Goal: Information Seeking & Learning: Learn about a topic

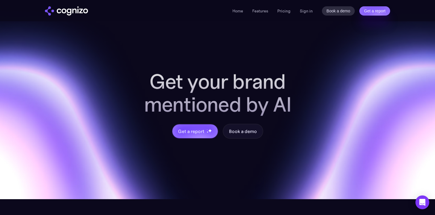
scroll to position [2223, 0]
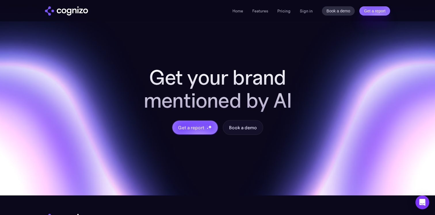
click at [181, 93] on h2 "Get your brand mentioned by AI" at bounding box center [217, 89] width 184 height 46
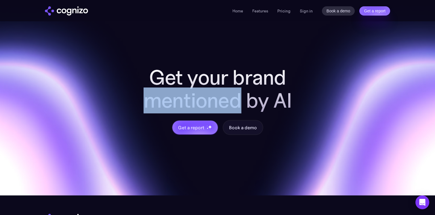
click at [181, 93] on h2 "Get your brand mentioned by AI" at bounding box center [217, 89] width 184 height 46
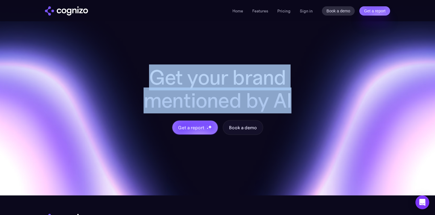
click at [181, 93] on h2 "Get your brand mentioned by AI" at bounding box center [217, 89] width 184 height 46
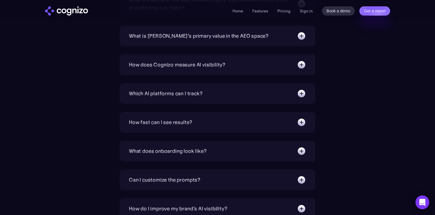
scroll to position [1985, 0]
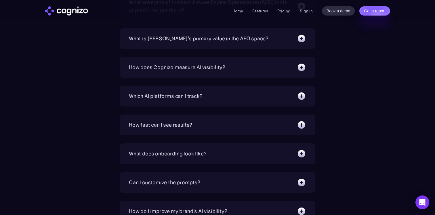
click at [186, 126] on div "How fast can I see results?" at bounding box center [160, 125] width 63 height 8
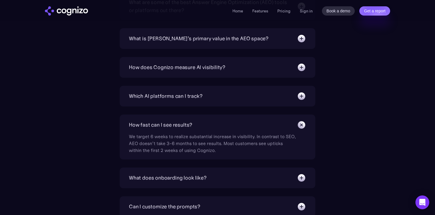
click at [186, 126] on div "How fast can I see results?" at bounding box center [160, 125] width 63 height 8
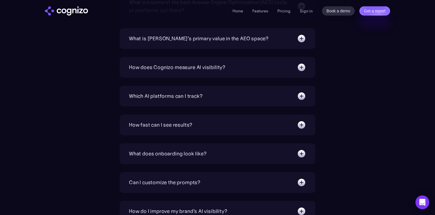
click at [186, 126] on div "How fast can I see results?" at bounding box center [160, 125] width 63 height 8
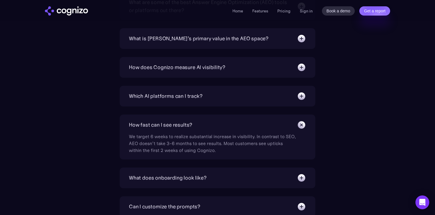
click at [186, 126] on div "How fast can I see results?" at bounding box center [160, 125] width 63 height 8
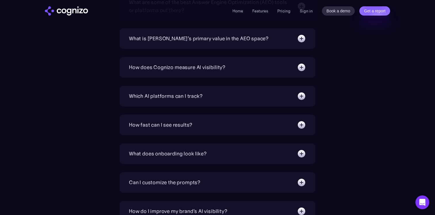
click at [186, 126] on div "How fast can I see results?" at bounding box center [160, 125] width 63 height 8
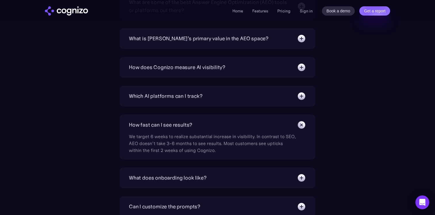
click at [186, 127] on div "How fast can I see results?" at bounding box center [160, 125] width 63 height 8
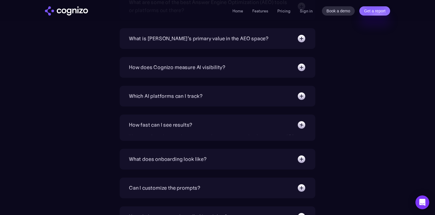
click at [186, 127] on div "How fast can I see results?" at bounding box center [160, 125] width 63 height 8
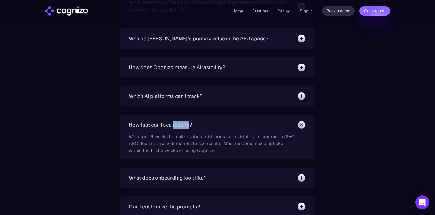
click at [186, 127] on div "How fast can I see results?" at bounding box center [160, 125] width 63 height 8
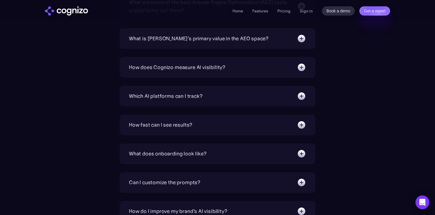
click at [186, 127] on div "How fast can I see results?" at bounding box center [160, 125] width 63 height 8
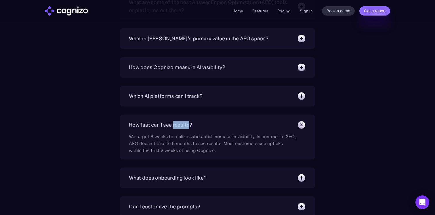
click at [186, 127] on div "How fast can I see results?" at bounding box center [160, 125] width 63 height 8
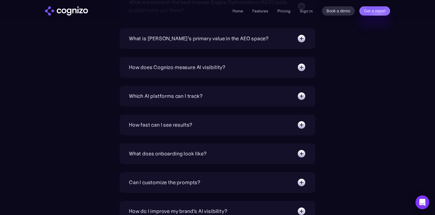
click at [302, 123] on img at bounding box center [301, 124] width 9 height 9
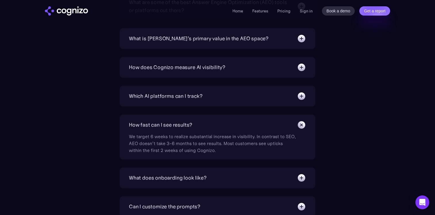
click at [302, 124] on img at bounding box center [301, 124] width 13 height 13
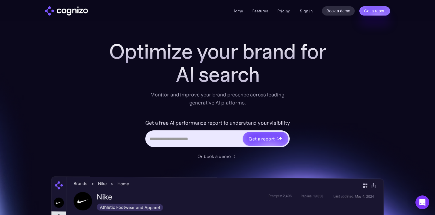
scroll to position [0, 0]
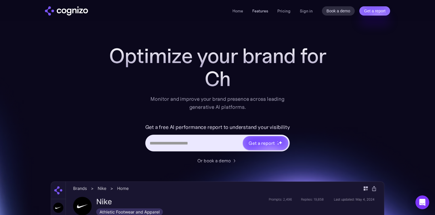
click at [262, 11] on link "Features" at bounding box center [260, 10] width 16 height 5
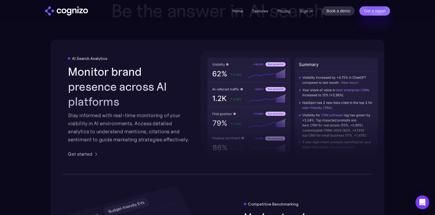
scroll to position [896, 0]
click at [157, 80] on h2 "Monitor brand presence across AI platforms" at bounding box center [129, 86] width 123 height 45
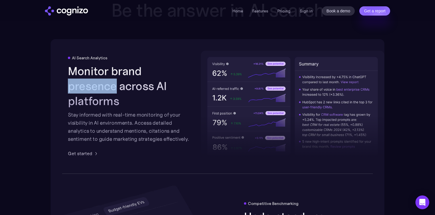
click at [157, 80] on h2 "Monitor brand presence across AI platforms" at bounding box center [129, 86] width 123 height 45
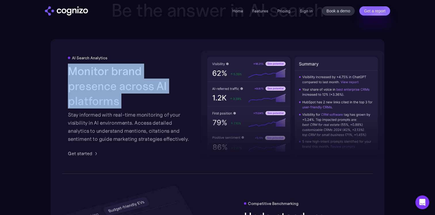
click at [157, 80] on h2 "Monitor brand presence across AI platforms" at bounding box center [129, 86] width 123 height 45
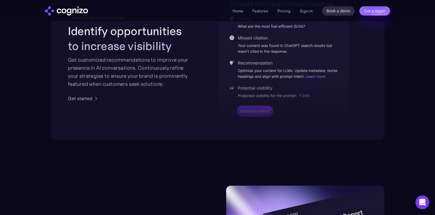
scroll to position [1244, 0]
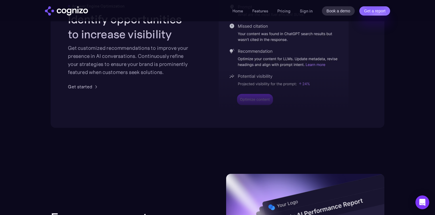
click at [154, 63] on div "Get customized recommendations to improve your presence in AI conversations. Co…" at bounding box center [129, 60] width 123 height 32
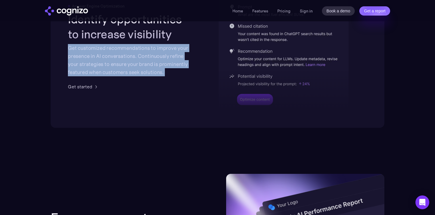
click at [154, 63] on div "Get customized recommendations to improve your presence in AI conversations. Co…" at bounding box center [129, 60] width 123 height 32
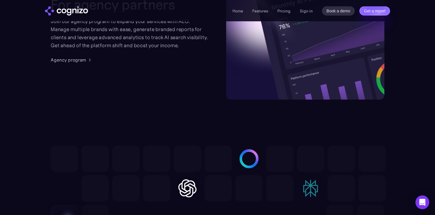
click at [145, 43] on div "Join our agency program to expand your services with AEO. Manage multiple brand…" at bounding box center [130, 33] width 158 height 32
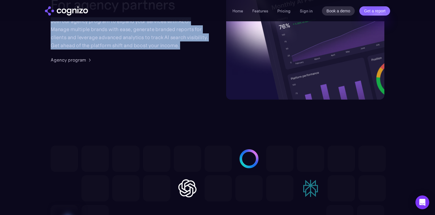
click at [145, 43] on div "Join our agency program to expand your services with AEO. Manage multiple brand…" at bounding box center [130, 33] width 158 height 32
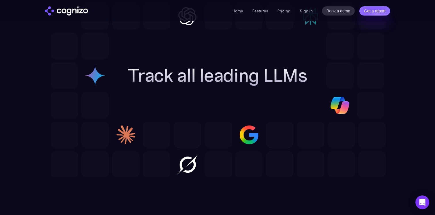
scroll to position [1648, 0]
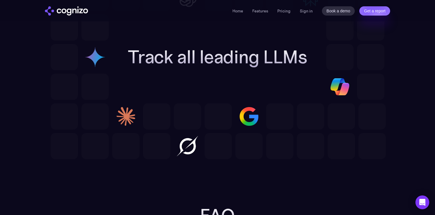
click at [156, 55] on h2 "Track all leading LLMs" at bounding box center [217, 57] width 179 height 21
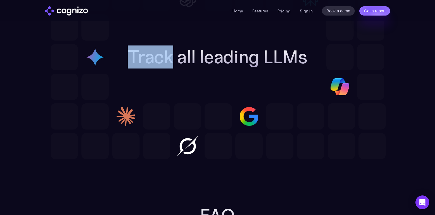
click at [156, 55] on h2 "Track all leading LLMs" at bounding box center [217, 57] width 179 height 21
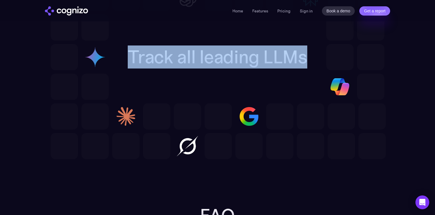
click at [156, 55] on h2 "Track all leading LLMs" at bounding box center [217, 57] width 179 height 21
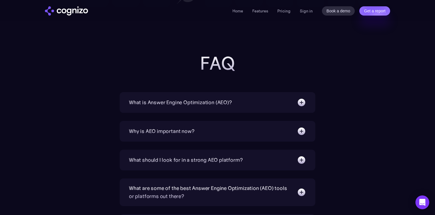
scroll to position [1800, 0]
click at [164, 97] on div "What is Answer Engine Optimization (AEO)?" at bounding box center [217, 101] width 177 height 9
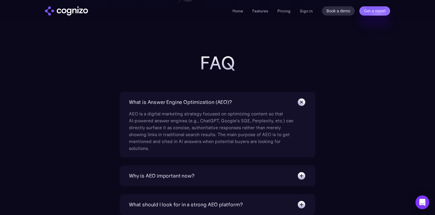
click at [162, 98] on div "What is Answer Engine Optimization (AEO)?" at bounding box center [180, 102] width 103 height 8
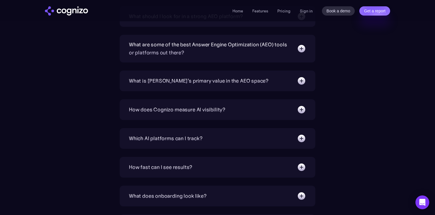
scroll to position [1944, 0]
click at [213, 107] on div "How does Cognizo measure AI visibility?" at bounding box center [177, 109] width 96 height 8
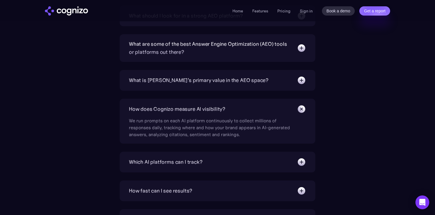
click at [215, 107] on div "How does Cognizo measure AI visibility?" at bounding box center [177, 109] width 96 height 8
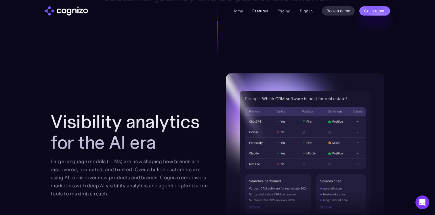
click at [257, 13] on link "Features" at bounding box center [260, 10] width 16 height 5
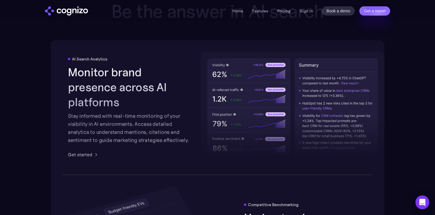
scroll to position [896, 0]
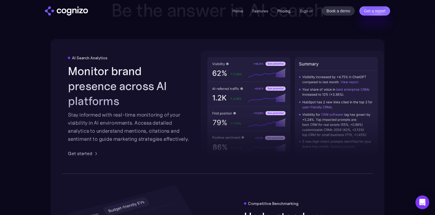
click at [286, 9] on link "Pricing" at bounding box center [283, 10] width 13 height 5
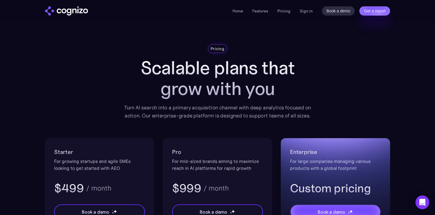
click at [236, 75] on h1 "Scalable plans that grow with you" at bounding box center [217, 77] width 195 height 41
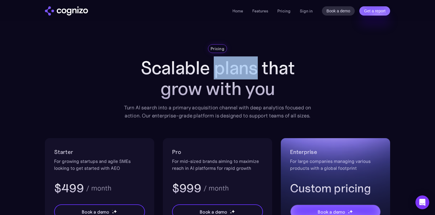
click at [236, 75] on h1 "Scalable plans that grow with you" at bounding box center [217, 77] width 195 height 41
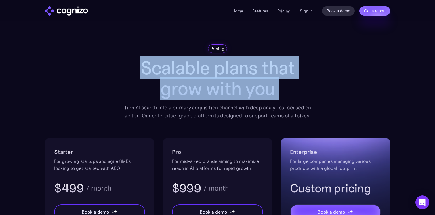
click at [236, 75] on h1 "Scalable plans that grow with you" at bounding box center [217, 77] width 195 height 41
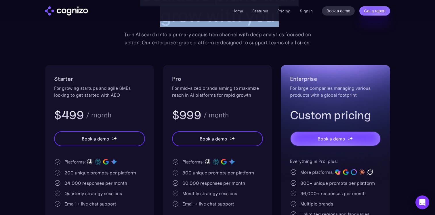
scroll to position [73, 0]
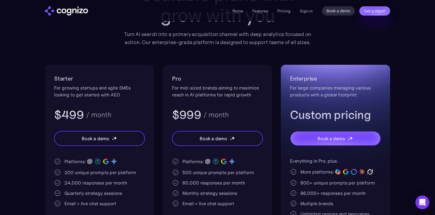
click at [229, 97] on div "For mid-sized brands aiming to maximize reach in AI platforms for rapid growth" at bounding box center [217, 91] width 91 height 14
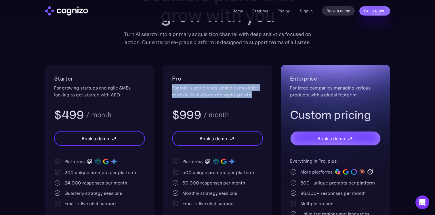
click at [229, 97] on div "For mid-sized brands aiming to maximize reach in AI platforms for rapid growth" at bounding box center [217, 91] width 91 height 14
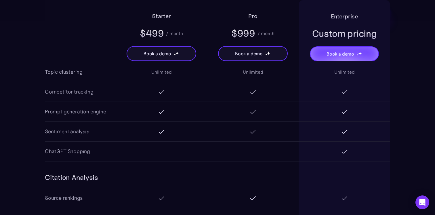
scroll to position [606, 0]
click at [162, 133] on img at bounding box center [161, 131] width 7 height 7
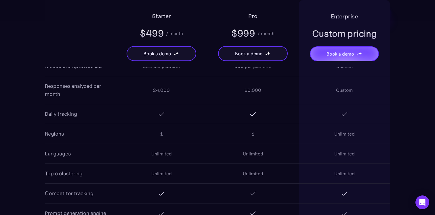
scroll to position [505, 0]
click at [155, 155] on div "Unlimited" at bounding box center [161, 153] width 20 height 7
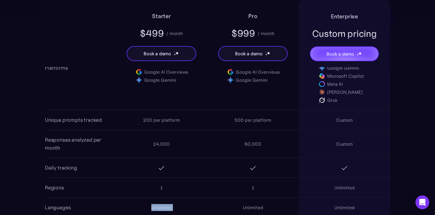
scroll to position [449, 0]
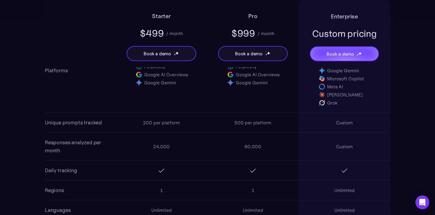
click at [159, 145] on div "24,000" at bounding box center [161, 146] width 17 height 7
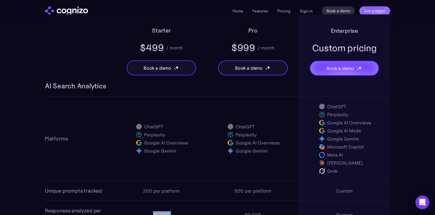
scroll to position [375, 0]
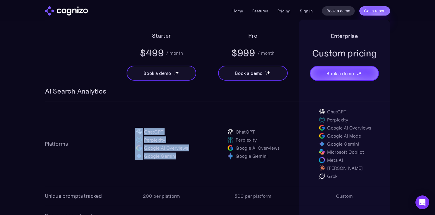
drag, startPoint x: 178, startPoint y: 158, endPoint x: 137, endPoint y: 130, distance: 49.3
click at [137, 130] on div "ChatGPT Perplexity Google AI Overviews Google Gemini" at bounding box center [161, 144] width 53 height 32
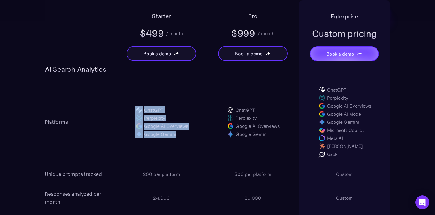
scroll to position [398, 0]
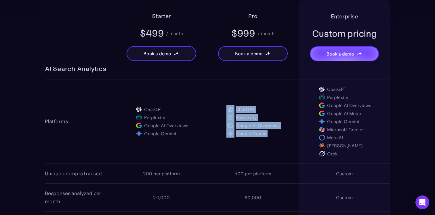
drag, startPoint x: 274, startPoint y: 133, endPoint x: 228, endPoint y: 111, distance: 51.2
click at [228, 111] on div "ChatGPT Perplexity Google AI Overviews Google Gemini" at bounding box center [252, 121] width 53 height 32
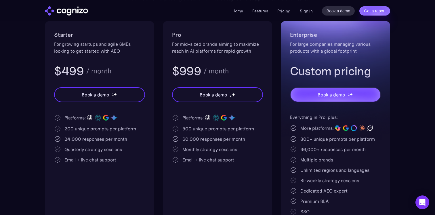
scroll to position [126, 0]
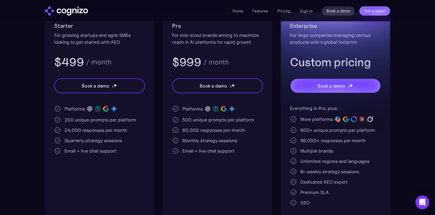
click at [93, 151] on div "Email + live chat support" at bounding box center [90, 150] width 52 height 7
click at [91, 133] on div "24,000 responses per month" at bounding box center [95, 129] width 63 height 7
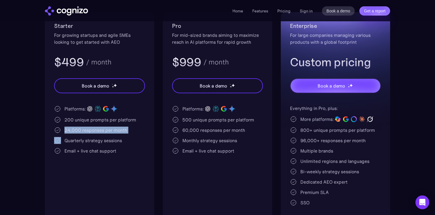
click at [91, 133] on div "24,000 responses per month" at bounding box center [95, 129] width 63 height 7
click at [90, 139] on div "Quarterly strategy sessions" at bounding box center [92, 140] width 57 height 7
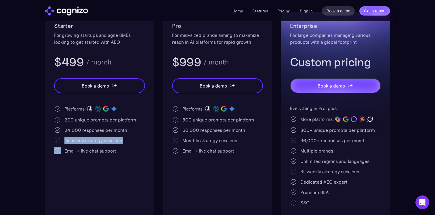
click at [90, 139] on div "Quarterly strategy sessions" at bounding box center [92, 140] width 57 height 7
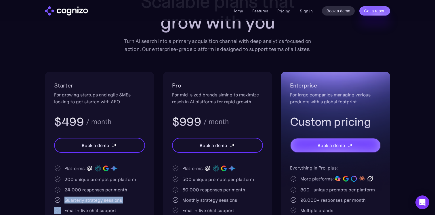
scroll to position [66, 0]
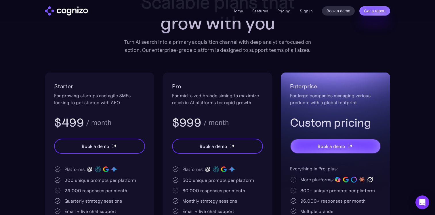
click at [89, 101] on div "For growing startups and agile SMEs looking to get started with AEO" at bounding box center [99, 99] width 91 height 14
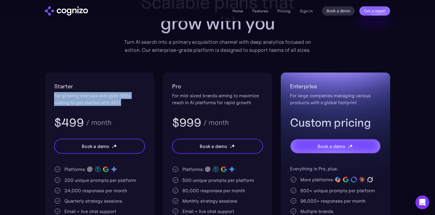
click at [89, 101] on div "For growing startups and agile SMEs looking to get started with AEO" at bounding box center [99, 99] width 91 height 14
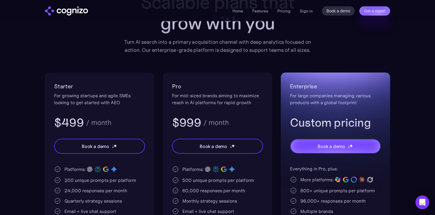
click at [87, 98] on div "For growing startups and agile SMEs looking to get started with AEO" at bounding box center [99, 99] width 91 height 14
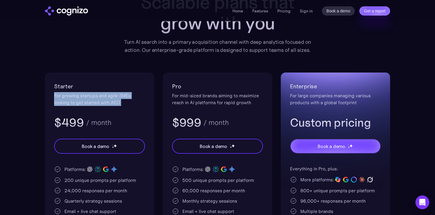
click at [87, 98] on div "For growing startups and agile SMEs looking to get started with AEO" at bounding box center [99, 99] width 91 height 14
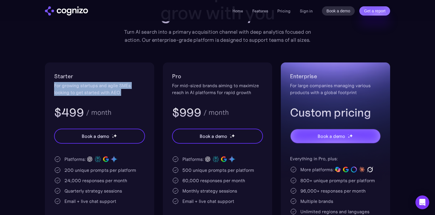
scroll to position [83, 0]
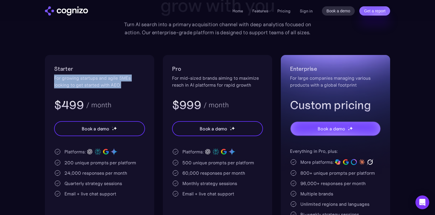
click at [92, 77] on div "For growing startups and agile SMEs looking to get started with AEO" at bounding box center [99, 81] width 91 height 14
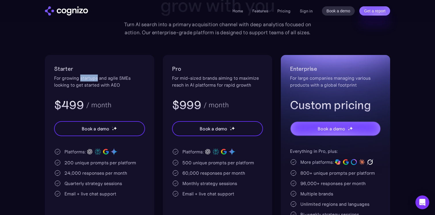
click at [92, 77] on div "For growing startups and agile SMEs looking to get started with AEO" at bounding box center [99, 81] width 91 height 14
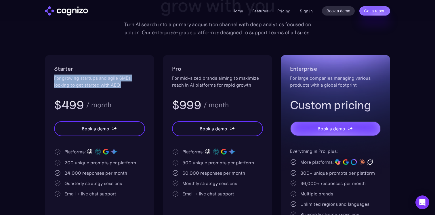
click at [92, 77] on div "For growing startups and agile SMEs looking to get started with AEO" at bounding box center [99, 81] width 91 height 14
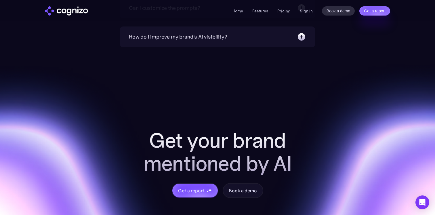
scroll to position [1775, 0]
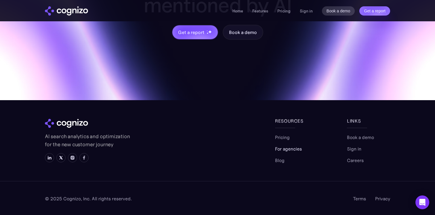
click at [286, 147] on link "For agencies" at bounding box center [288, 148] width 27 height 7
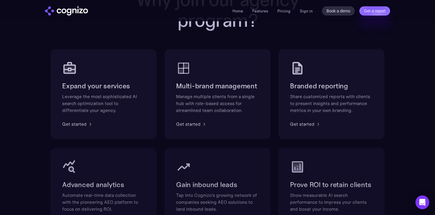
scroll to position [343, 0]
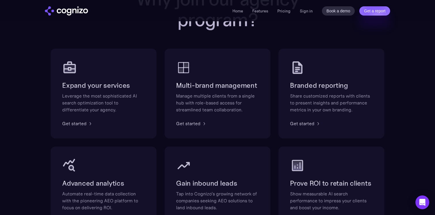
click at [202, 85] on h2 "Multi-brand management" at bounding box center [217, 85] width 83 height 9
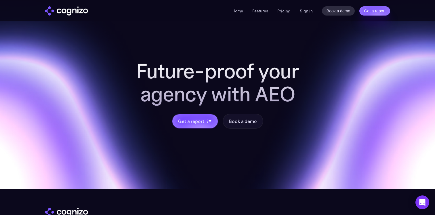
scroll to position [609, 0]
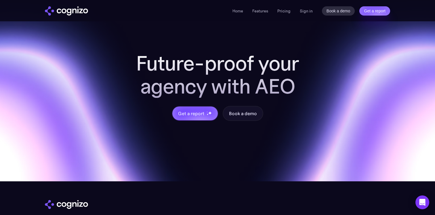
click at [202, 76] on h2 "Future-proof your agency with AEO" at bounding box center [217, 75] width 184 height 46
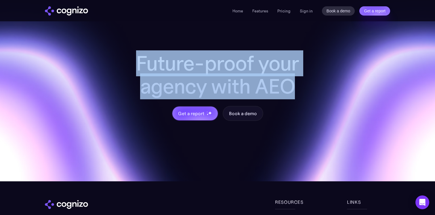
click at [202, 76] on h2 "Future-proof your agency with AEO" at bounding box center [217, 75] width 184 height 46
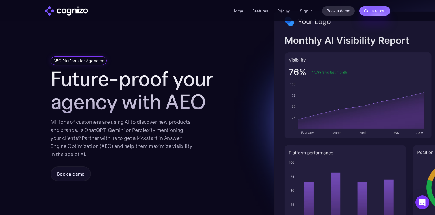
scroll to position [0, 0]
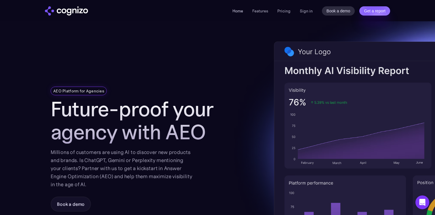
click at [239, 9] on link "Home" at bounding box center [237, 10] width 11 height 5
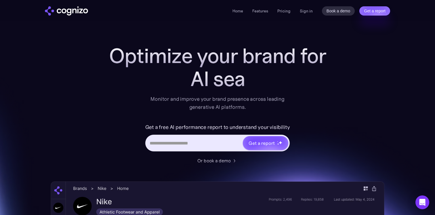
click at [228, 56] on h1 "Optimize your brand for" at bounding box center [217, 55] width 230 height 23
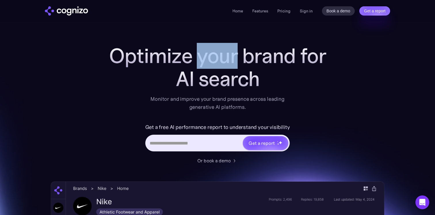
click at [228, 56] on h1 "Optimize your brand for" at bounding box center [217, 55] width 230 height 23
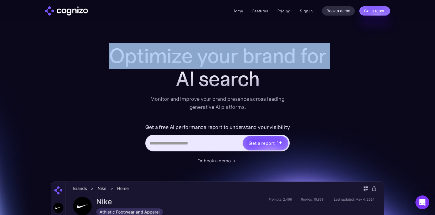
click at [228, 56] on h1 "Optimize your brand for" at bounding box center [217, 55] width 230 height 23
